Goal: Entertainment & Leisure: Consume media (video, audio)

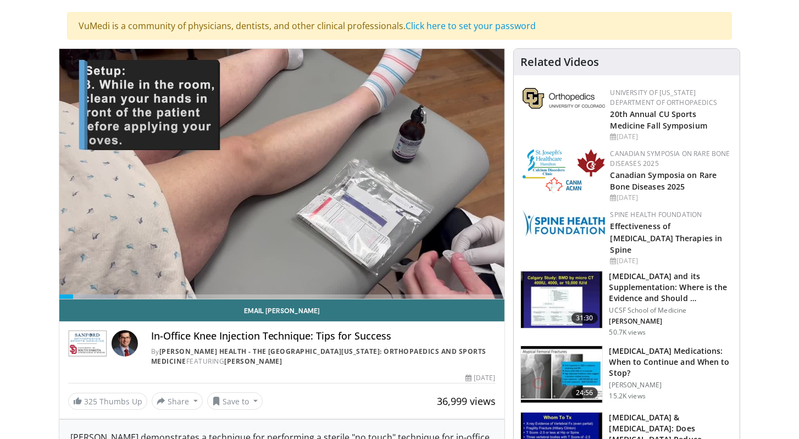
scroll to position [75, 0]
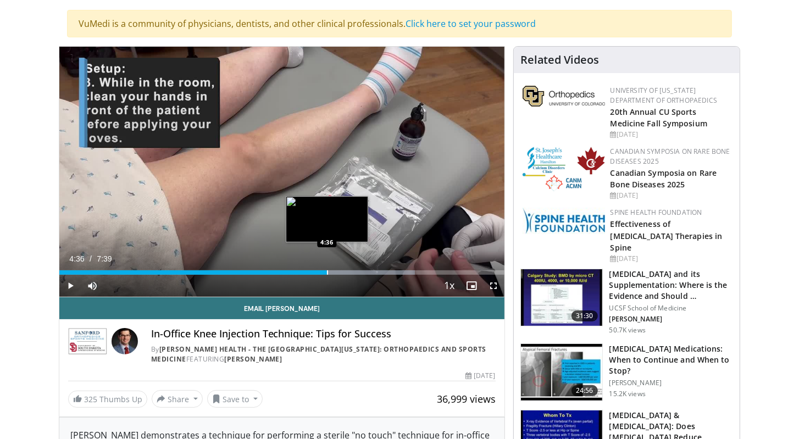
click at [326, 268] on div "Loaded : 79.94% 4:36 4:36" at bounding box center [281, 269] width 445 height 10
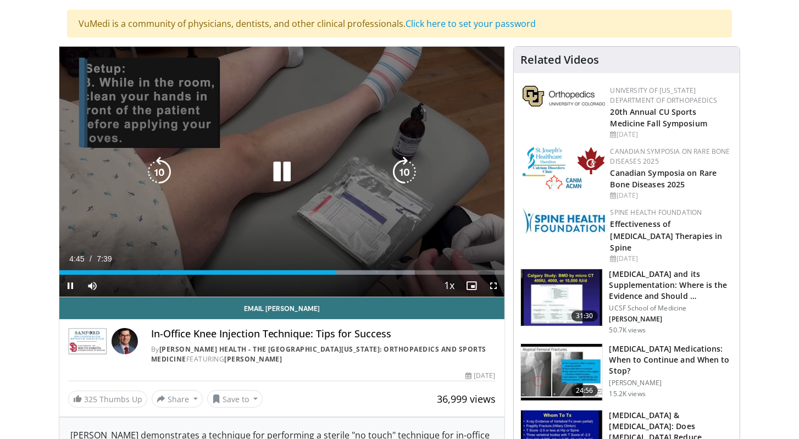
click at [395, 248] on div "10 seconds Tap to unmute" at bounding box center [281, 172] width 445 height 250
click at [285, 168] on icon "Video Player" at bounding box center [281, 172] width 31 height 31
click at [272, 225] on div "10 seconds Tap to unmute" at bounding box center [281, 172] width 445 height 250
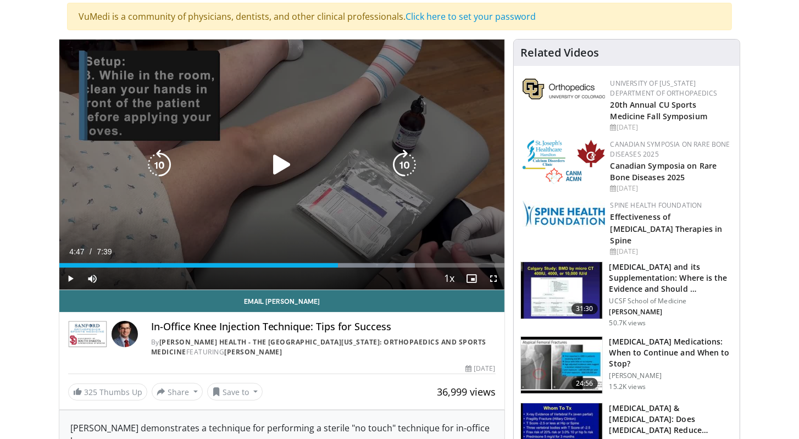
scroll to position [82, 0]
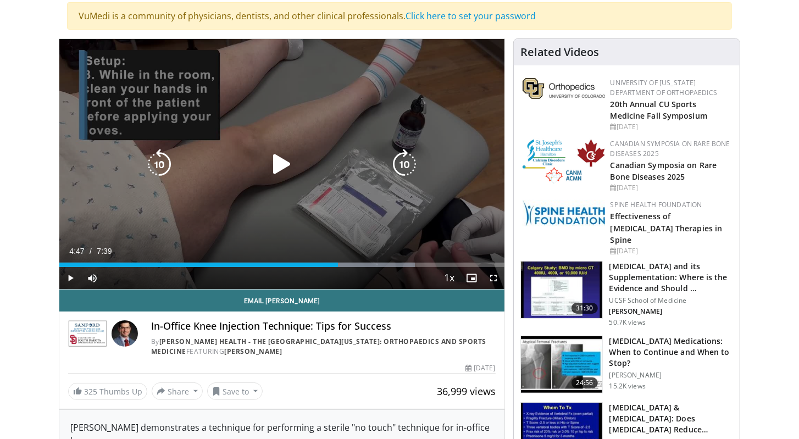
click at [280, 165] on icon "Video Player" at bounding box center [281, 164] width 31 height 31
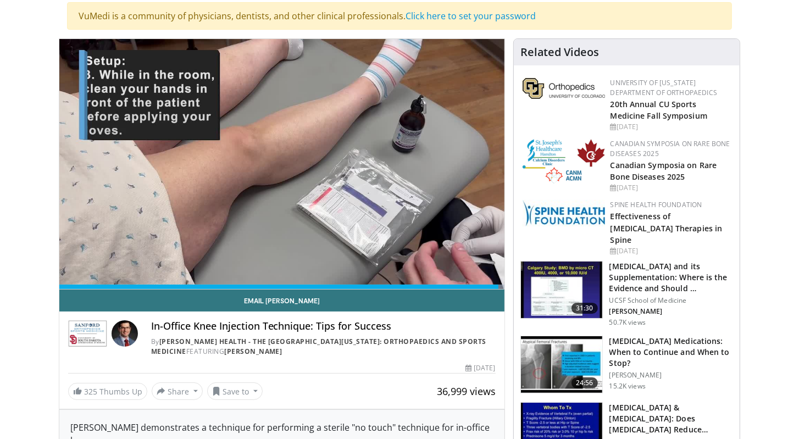
click at [459, 391] on span "36,999 views" at bounding box center [466, 391] width 59 height 13
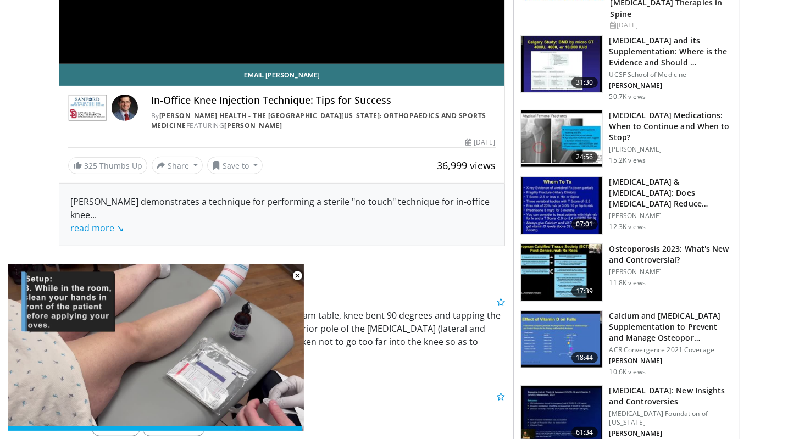
scroll to position [310, 0]
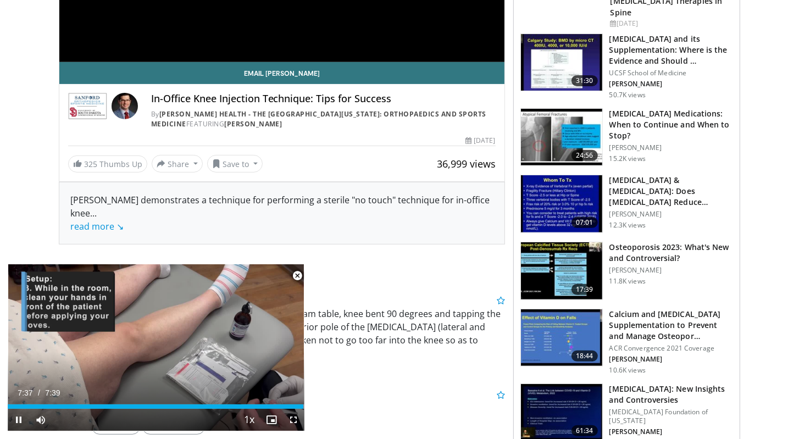
click at [296, 277] on span "Video Player" at bounding box center [297, 276] width 22 height 22
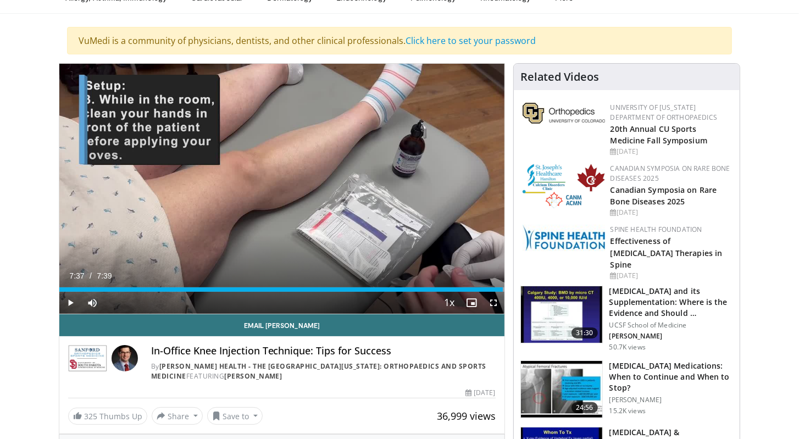
scroll to position [0, 0]
